Goal: Information Seeking & Learning: Learn about a topic

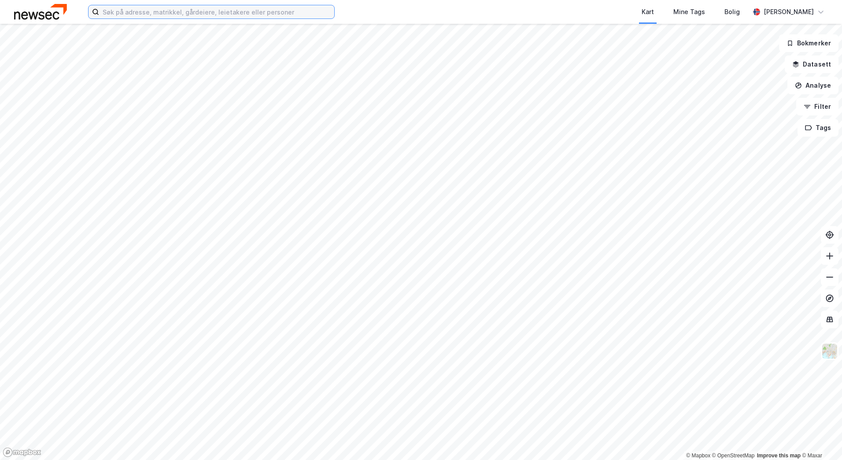
click at [180, 12] on input at bounding box center [216, 11] width 235 height 13
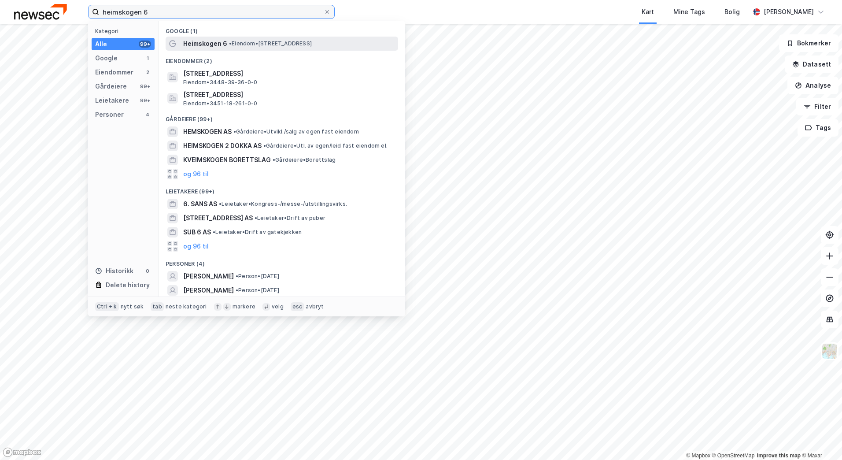
type input "heimskogen 6"
click at [232, 37] on div "Heimskogen 6 • Eiendom • [STREET_ADDRESS]" at bounding box center [282, 44] width 233 height 14
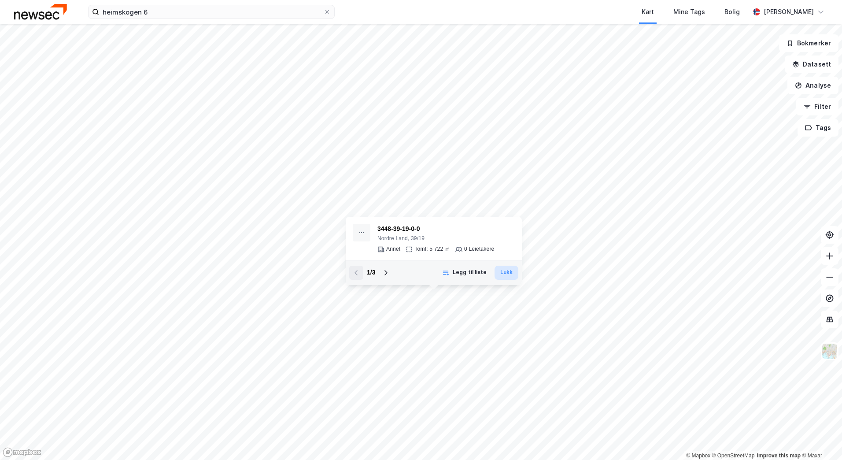
click at [504, 274] on button "Lukk" at bounding box center [507, 273] width 24 height 14
click at [398, 229] on div "3448-39-19-0-0" at bounding box center [436, 229] width 117 height 11
